Goal: Check status: Check status

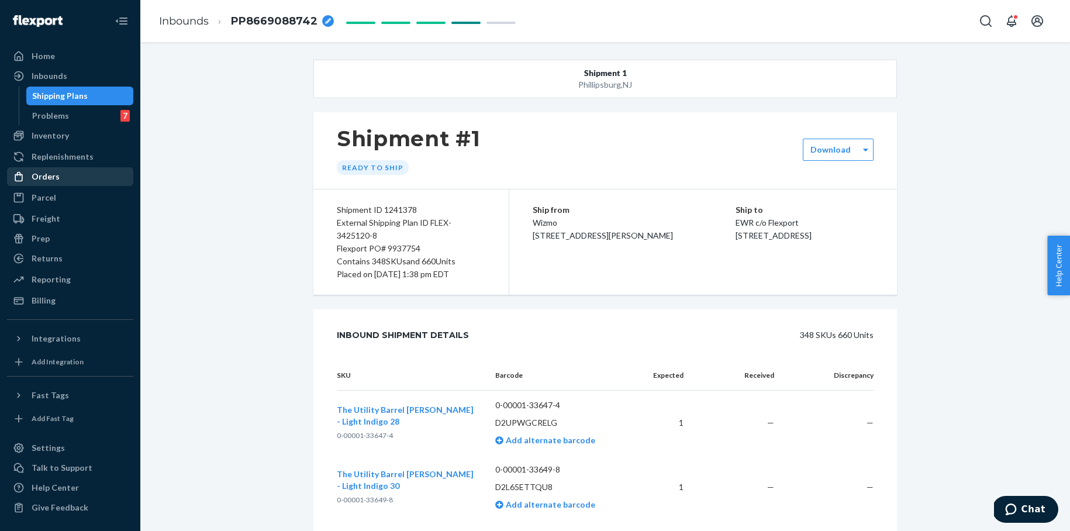
click at [52, 177] on div "Orders" at bounding box center [46, 177] width 28 height 12
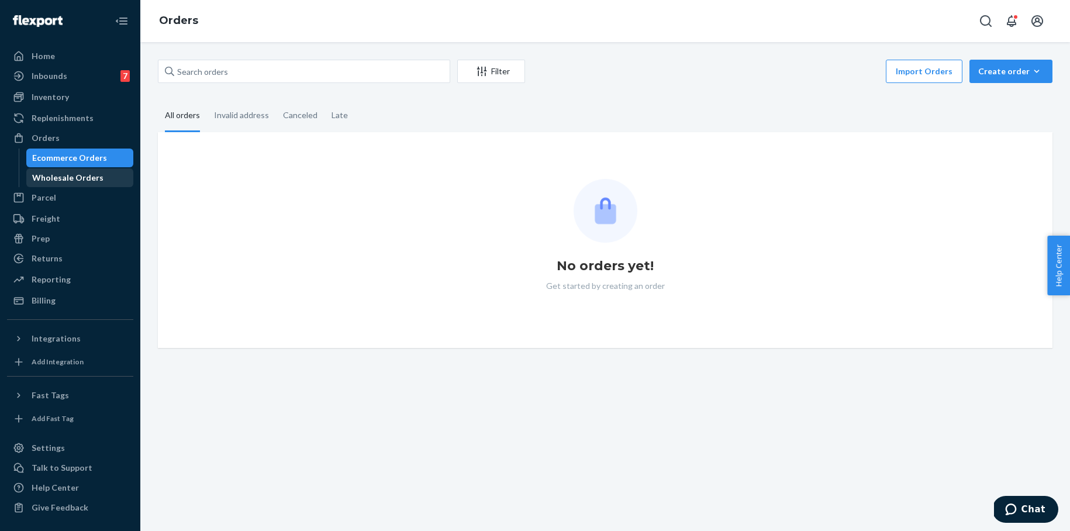
click at [60, 181] on div "Wholesale Orders" at bounding box center [67, 178] width 71 height 12
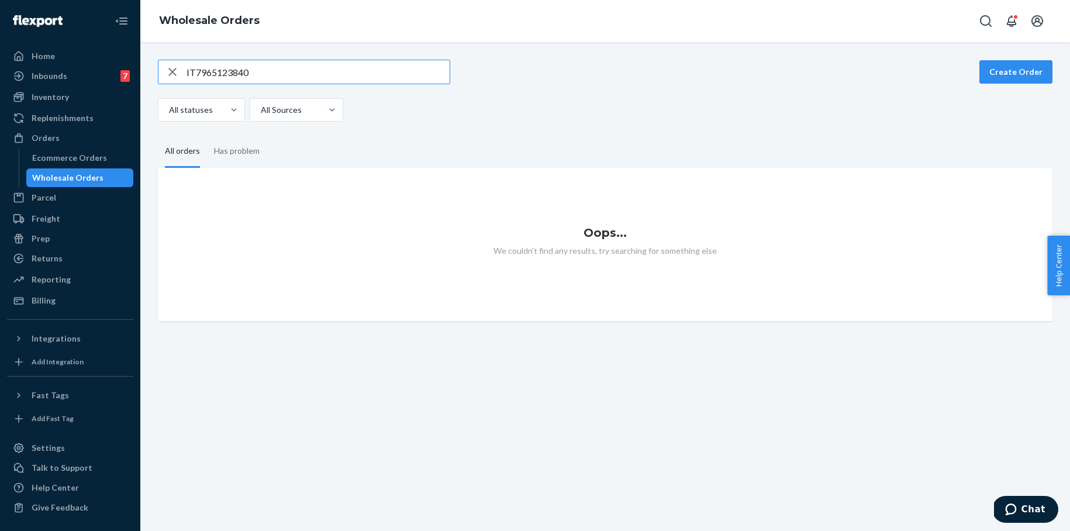
drag, startPoint x: 262, startPoint y: 72, endPoint x: 154, endPoint y: 72, distance: 108.1
click at [154, 72] on div "IT7965123840 Create Order All statuses All Sources All orders Has problem Oops.…" at bounding box center [605, 190] width 912 height 261
